Goal: Task Accomplishment & Management: Manage account settings

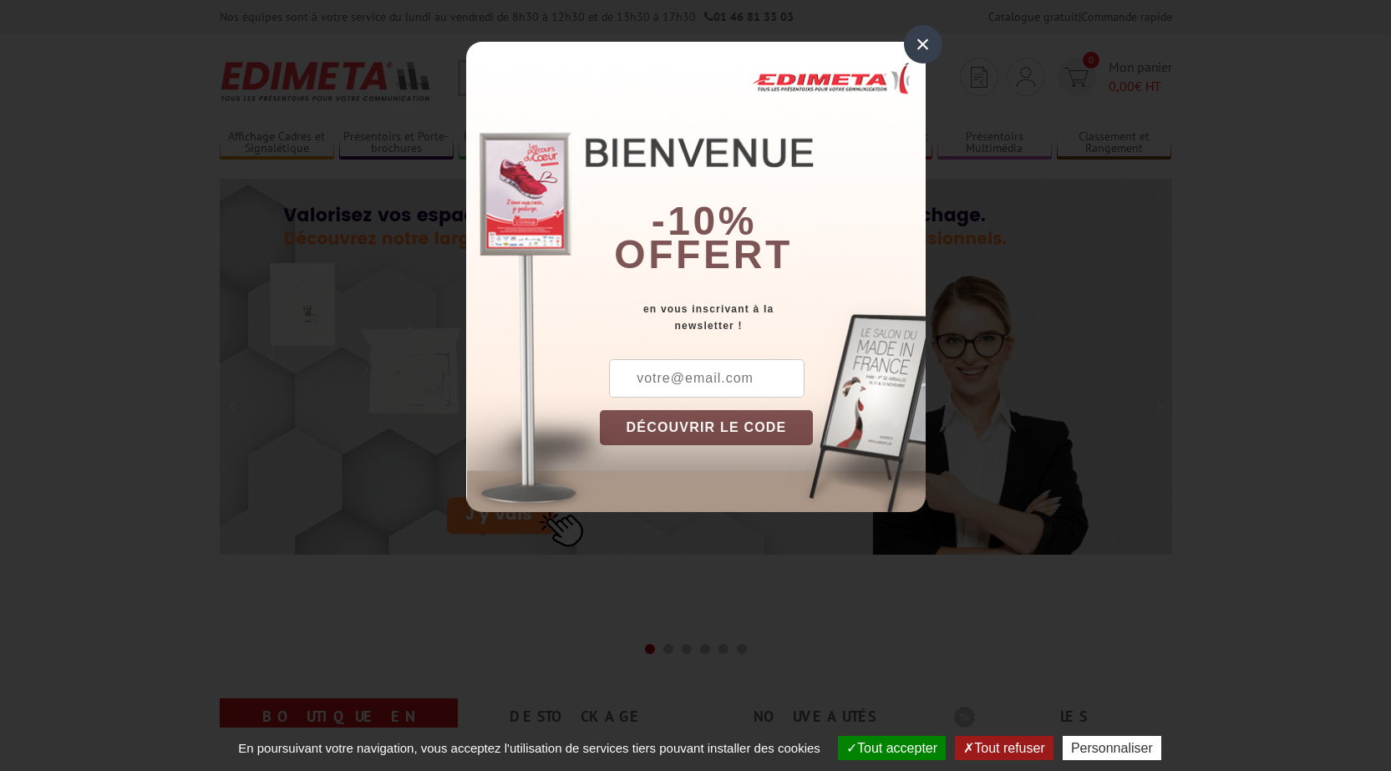
click at [918, 45] on div "×" at bounding box center [923, 44] width 38 height 38
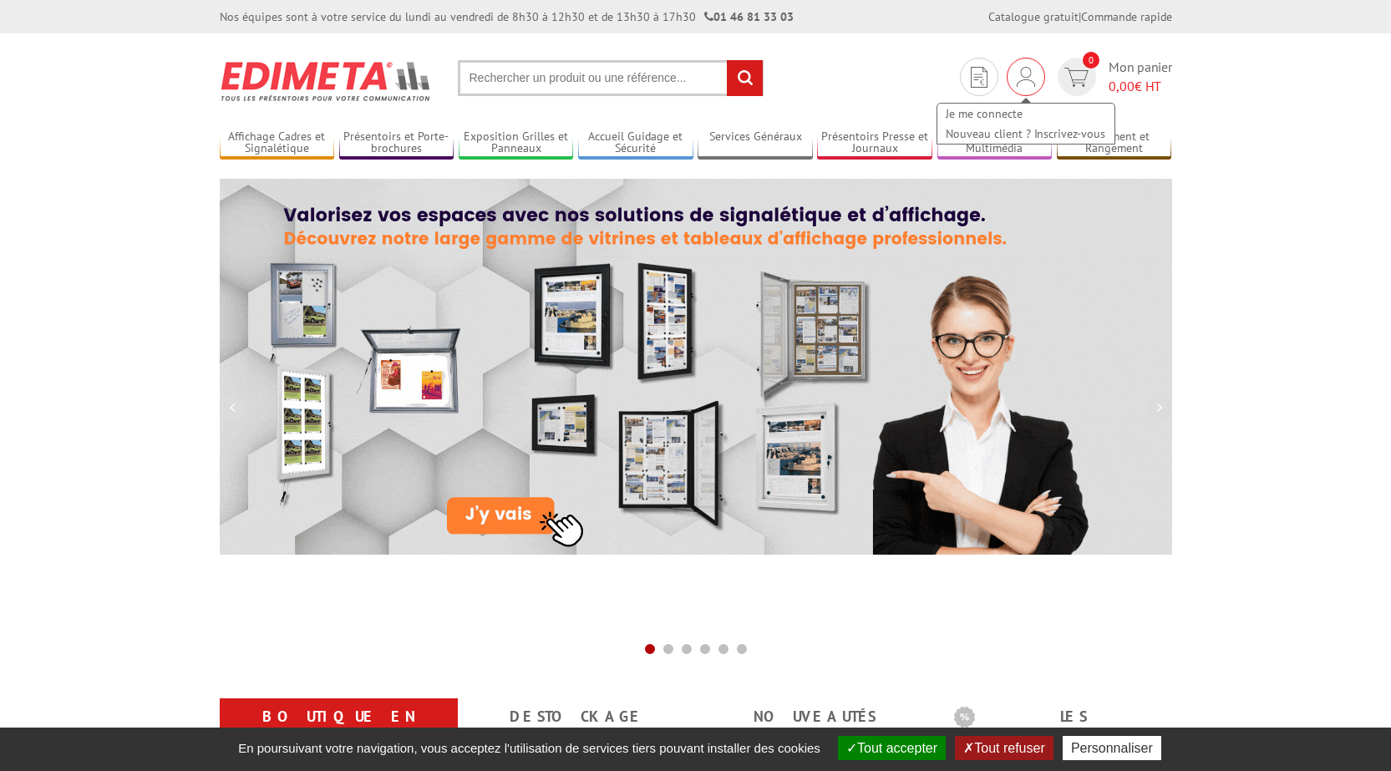
click at [1035, 74] on div "Je me connecte Nouveau client ? Inscrivez-vous" at bounding box center [1026, 77] width 38 height 38
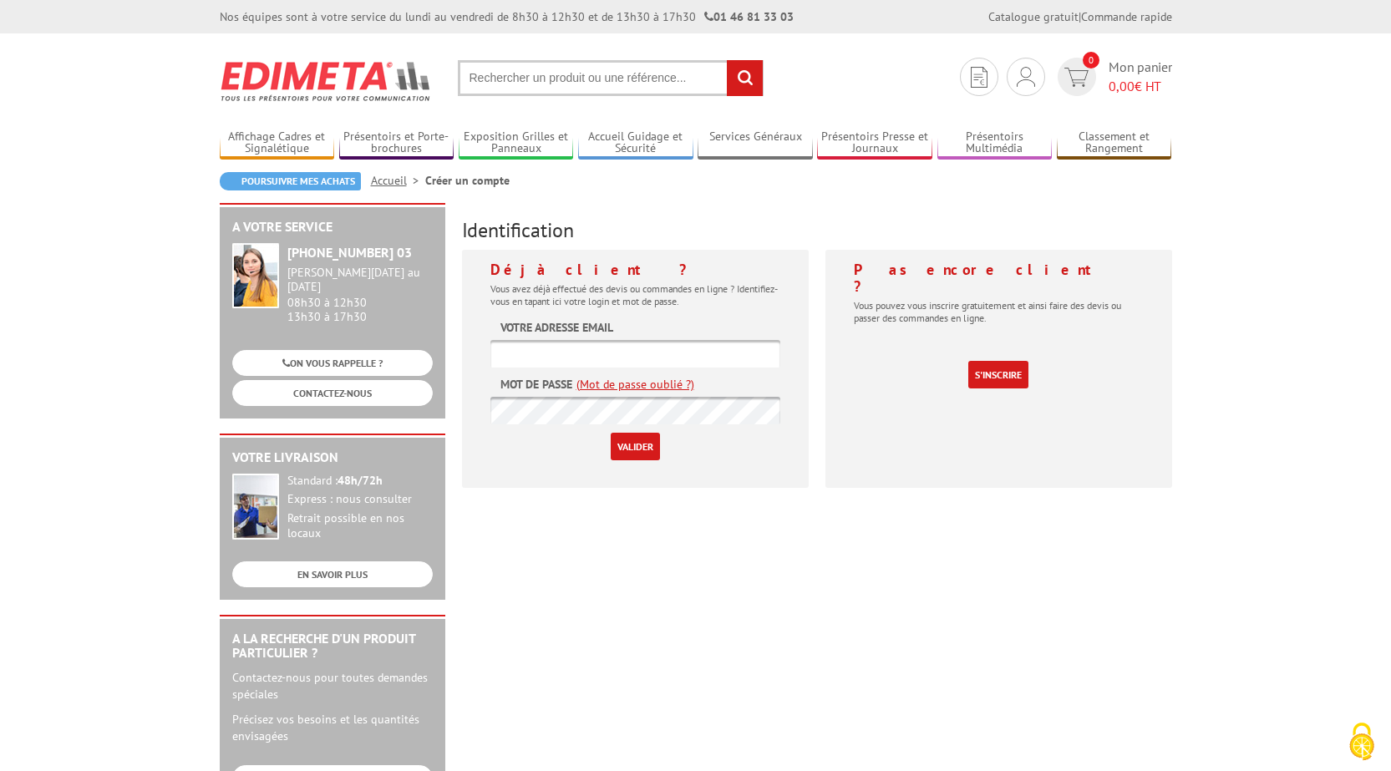
click at [618, 356] on input "text" at bounding box center [636, 354] width 290 height 28
type input "r.klein@techno-buro.com"
click at [680, 585] on div "A votre service +33 (0)1 46 81 33 03 Du Lundi au Vendredi 08h30 à 12h30 13h30 à…" at bounding box center [695, 648] width 969 height 891
click at [629, 450] on input "Valider" at bounding box center [635, 447] width 49 height 28
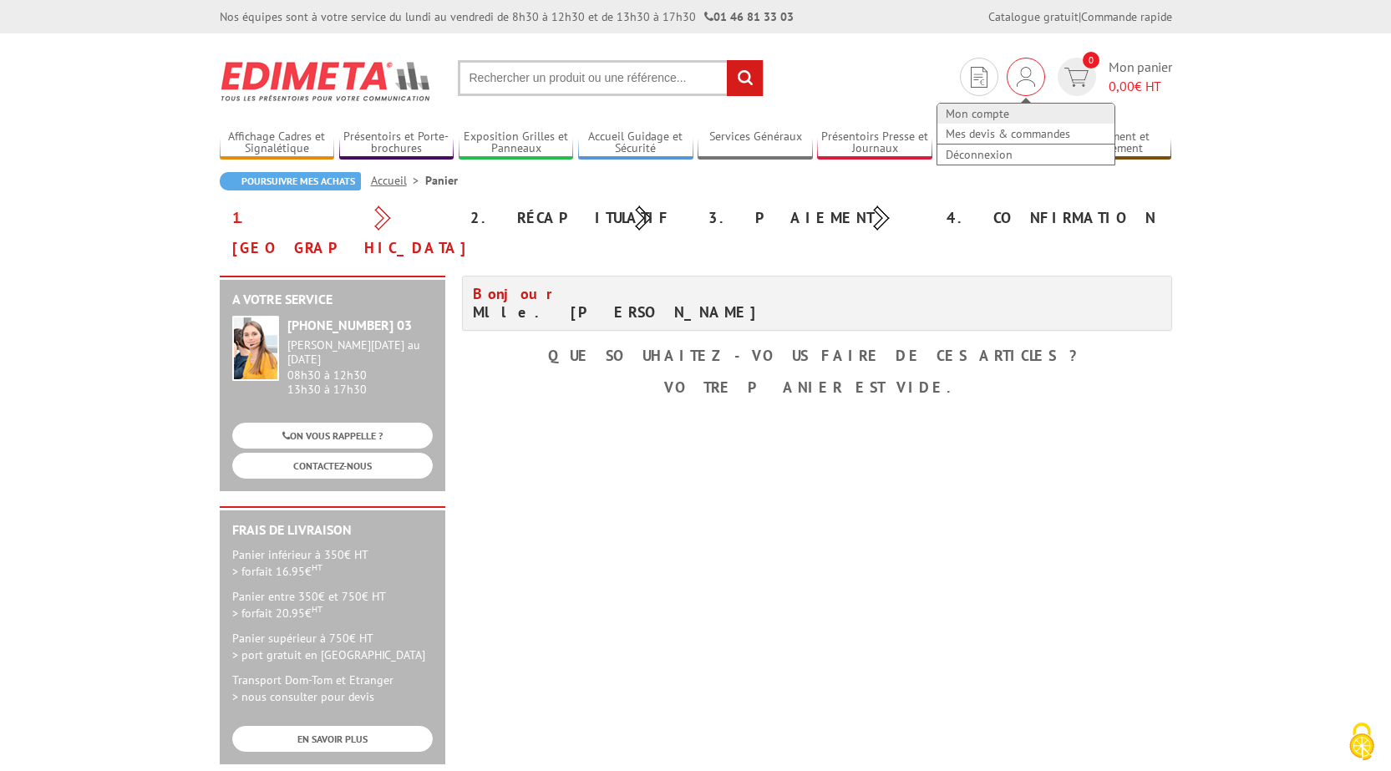
click at [1006, 112] on link "Mon compte" at bounding box center [1026, 114] width 177 height 20
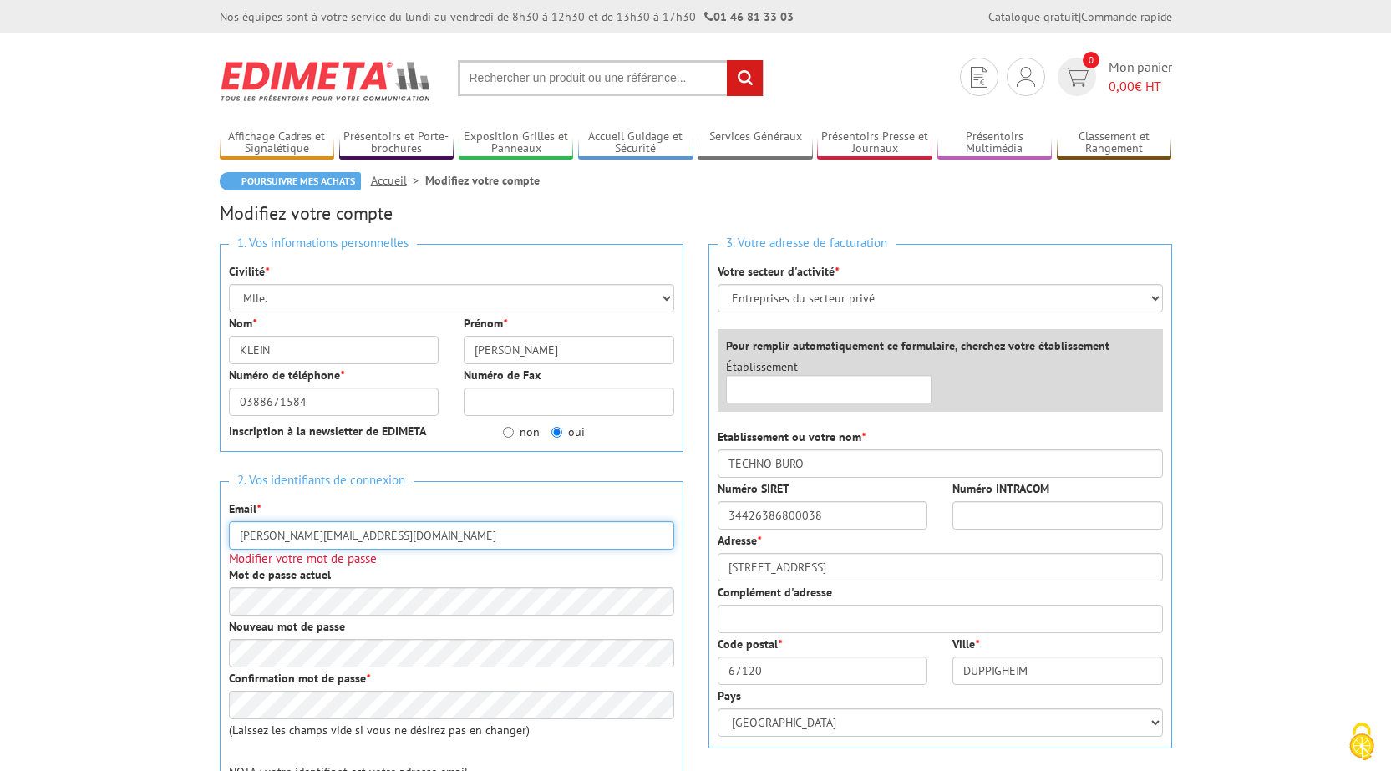
drag, startPoint x: 347, startPoint y: 539, endPoint x: 408, endPoint y: 537, distance: 61.1
click at [405, 538] on input "r.klein@techno-buro.com" at bounding box center [451, 535] width 445 height 28
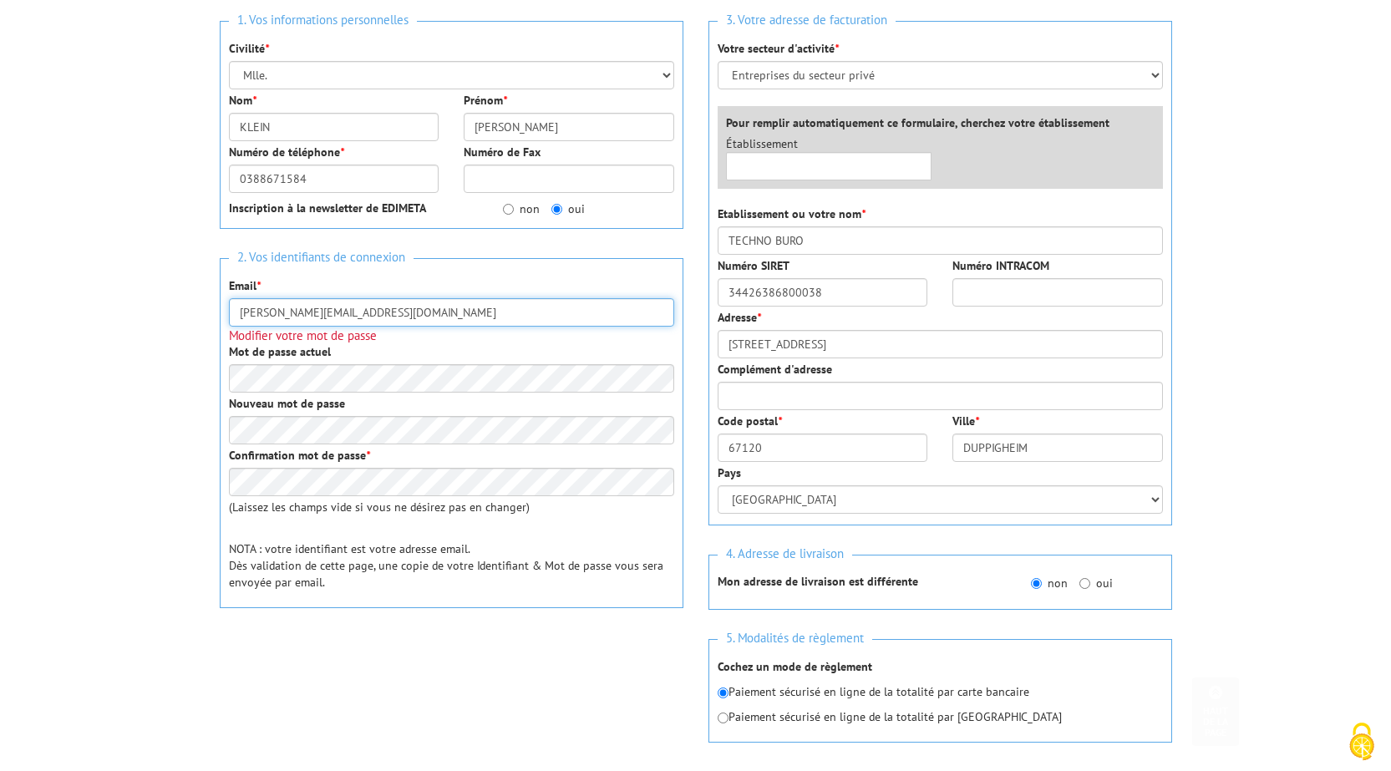
scroll to position [501, 0]
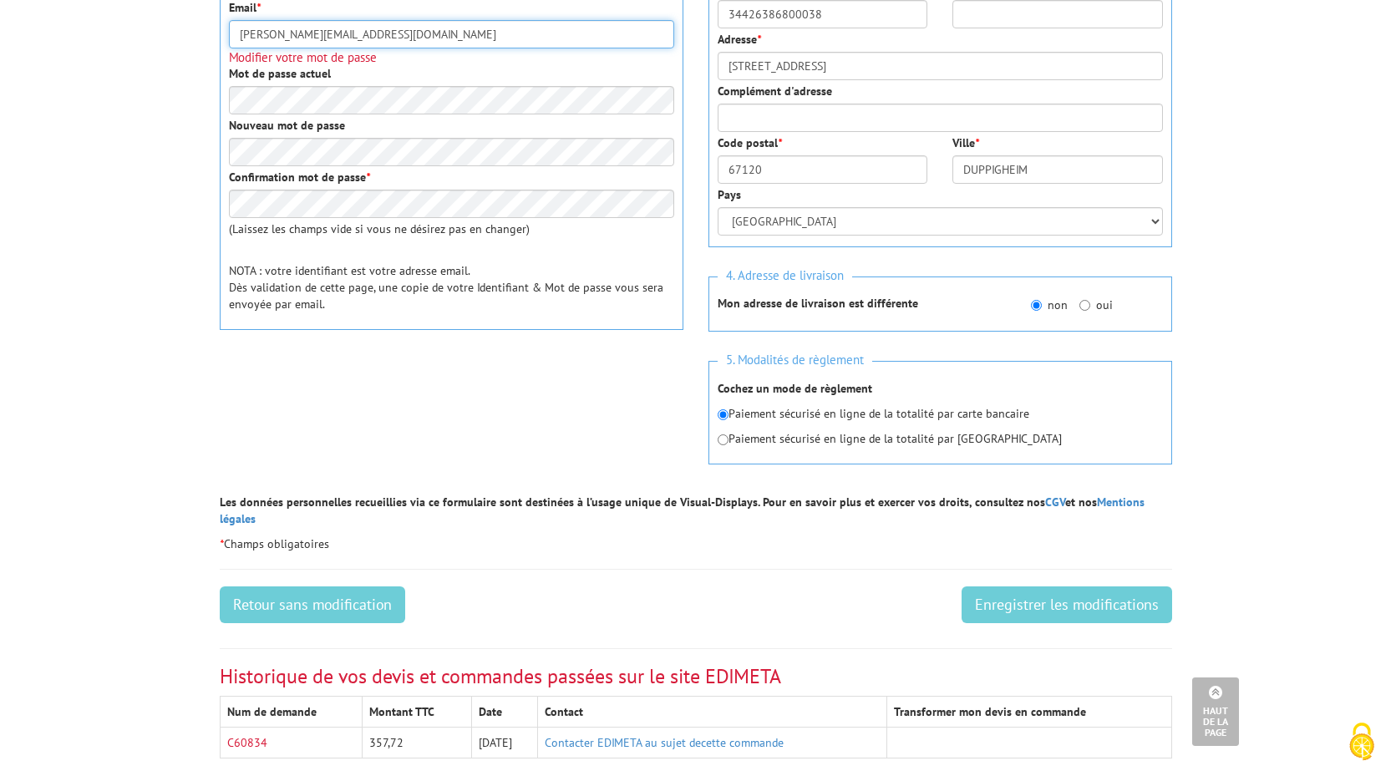
type input "[PERSON_NAME][EMAIL_ADDRESS][DOMAIN_NAME]"
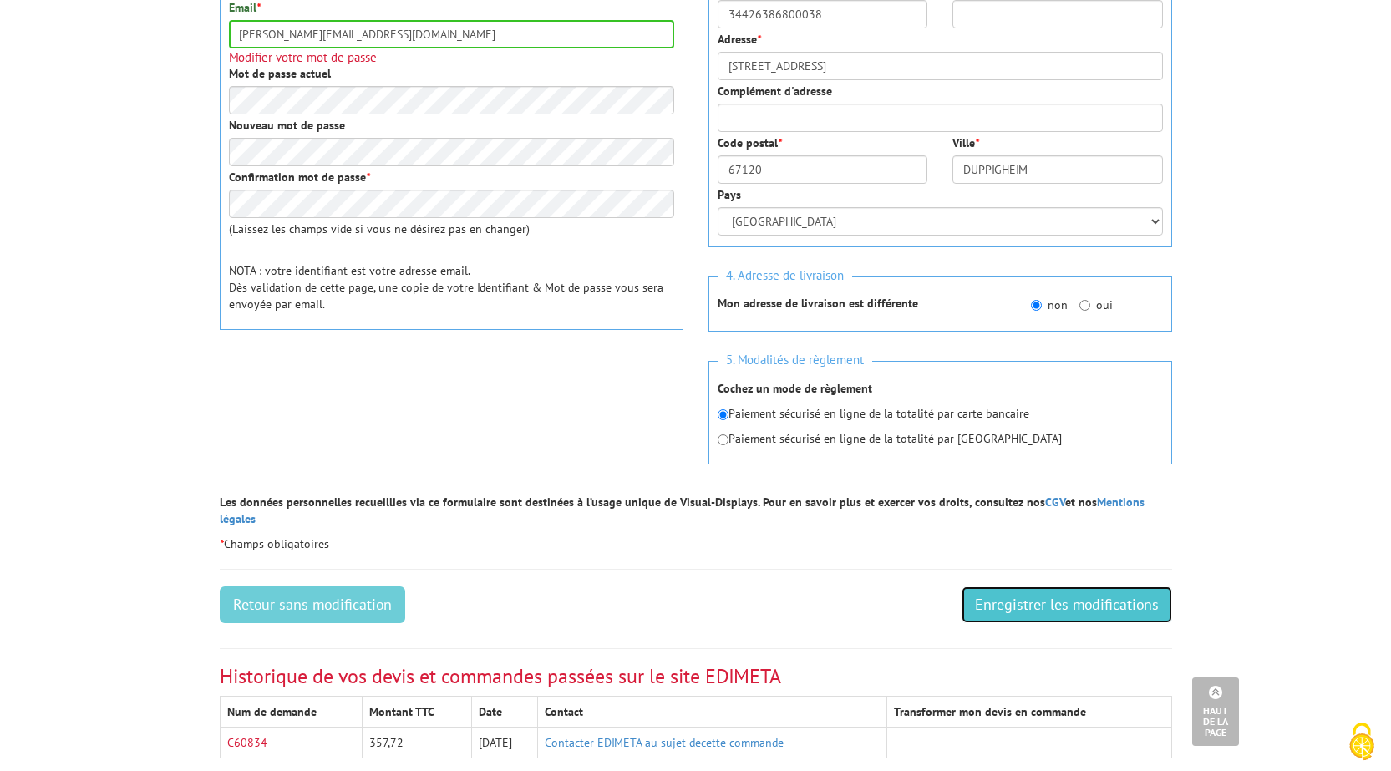
click at [1005, 588] on input "Enregistrer les modifications" at bounding box center [1067, 605] width 211 height 37
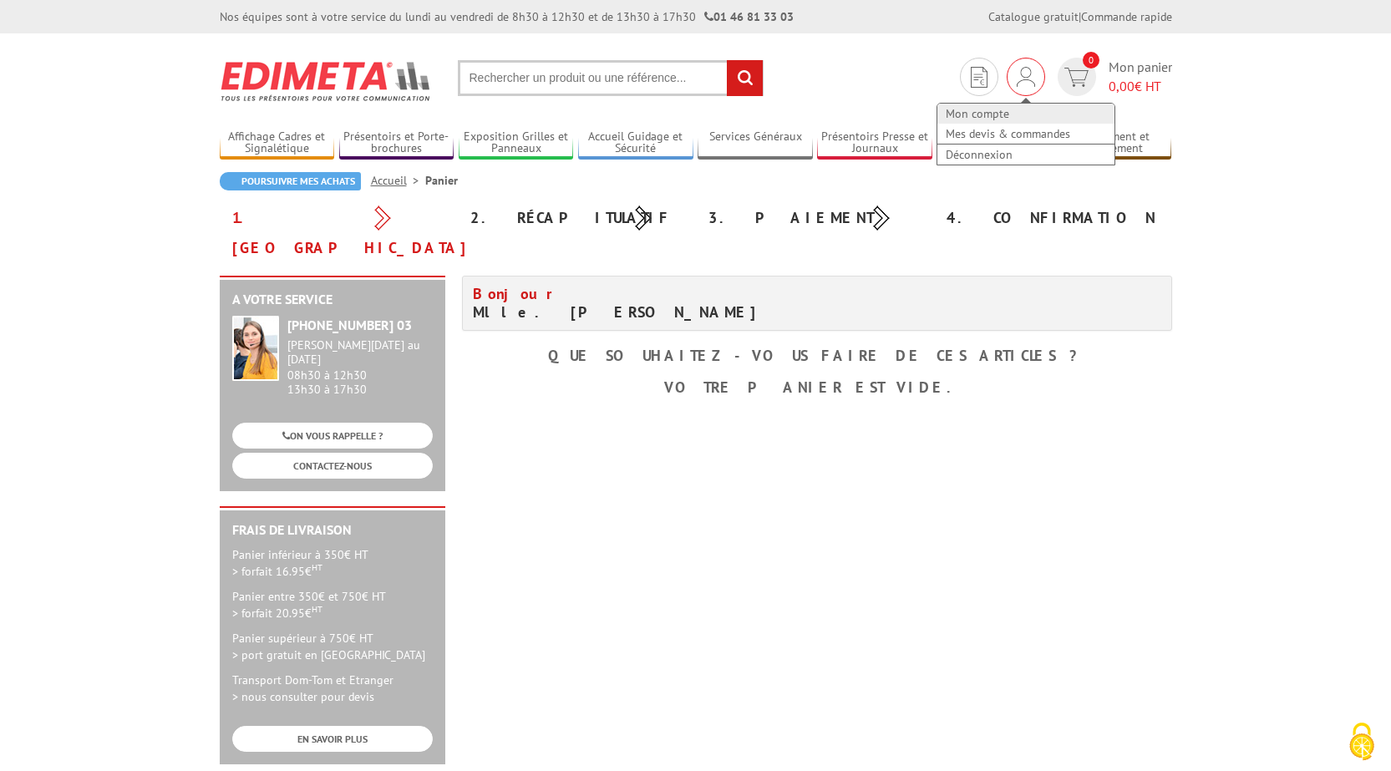
click at [1007, 113] on link "Mon compte" at bounding box center [1026, 114] width 177 height 20
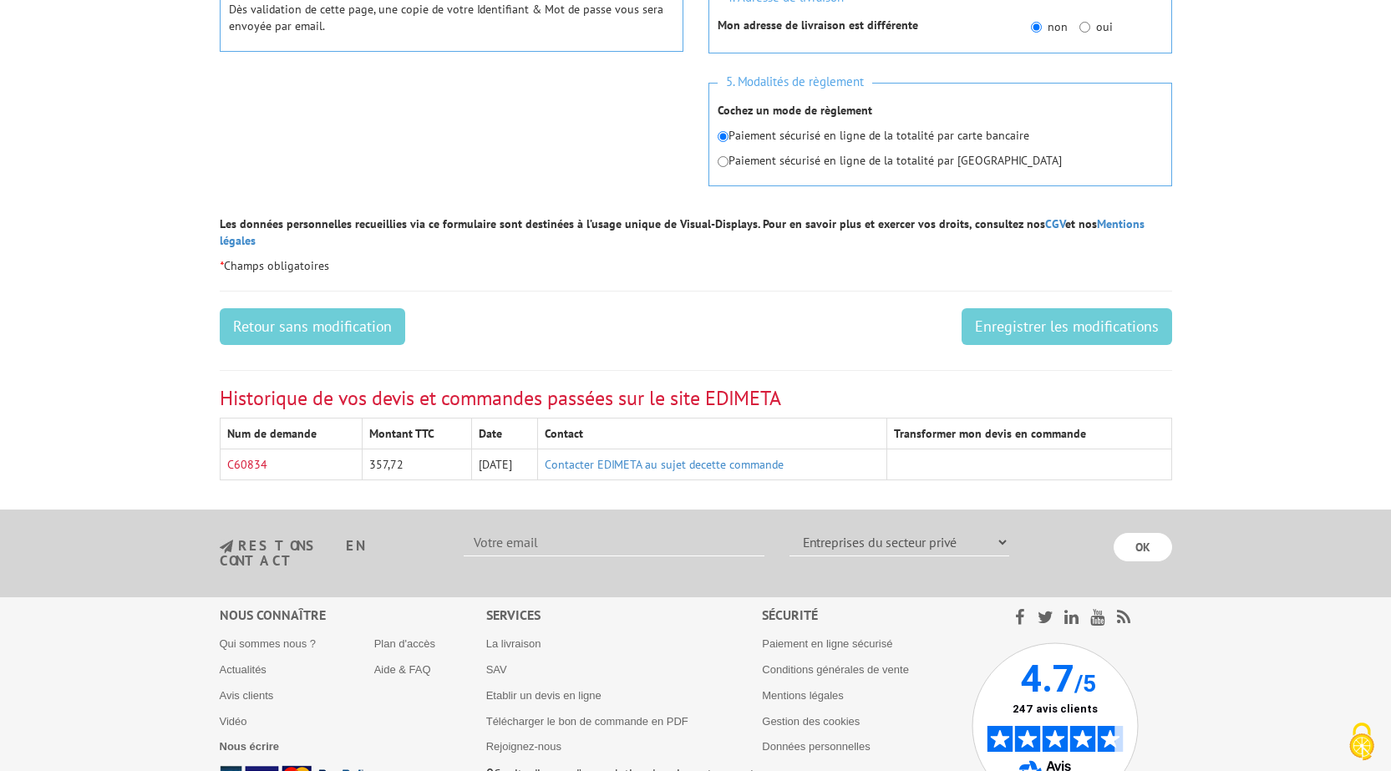
scroll to position [875, 0]
